Goal: Transaction & Acquisition: Subscribe to service/newsletter

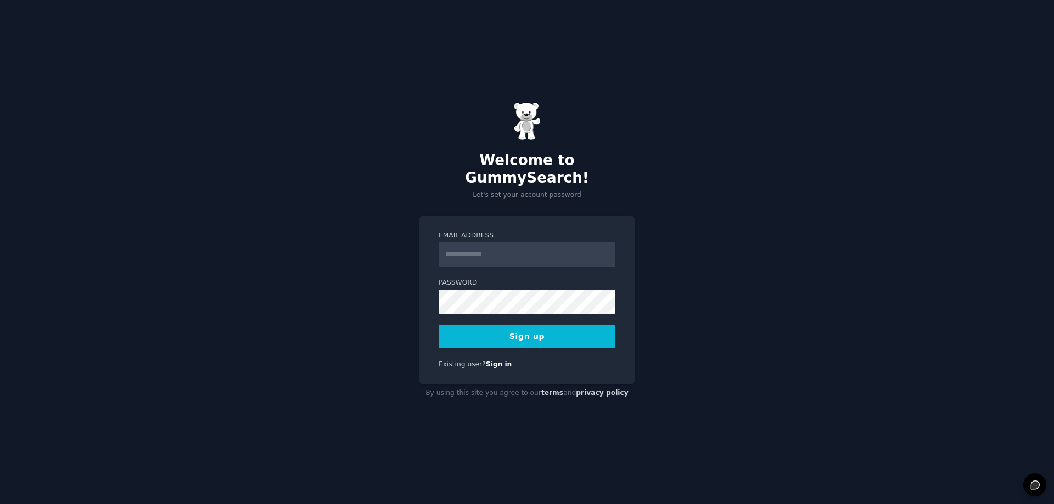
click at [547, 249] on input "Email Address" at bounding box center [527, 255] width 177 height 24
type input "**********"
click at [523, 326] on button "Sign up" at bounding box center [527, 337] width 177 height 23
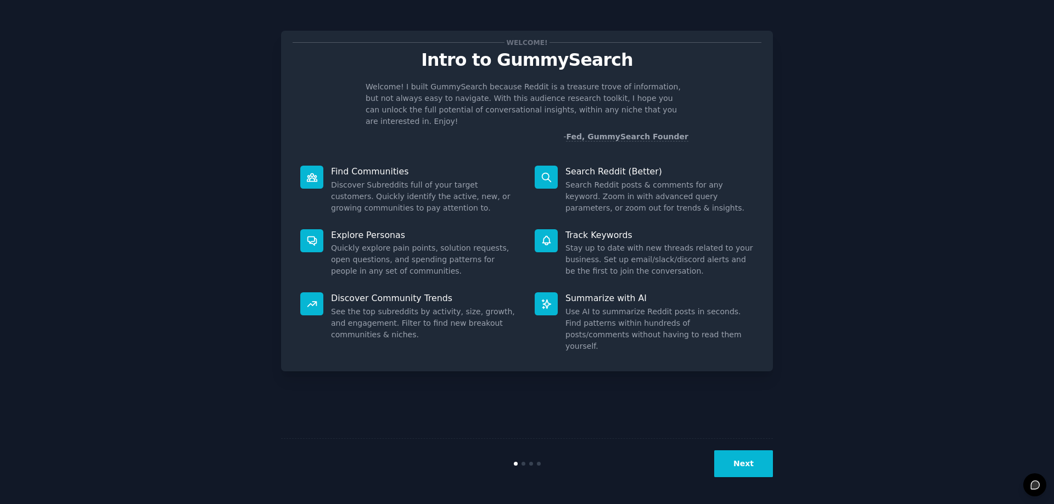
click at [747, 468] on button "Next" at bounding box center [743, 464] width 59 height 27
